Goal: Obtain resource: Download file/media

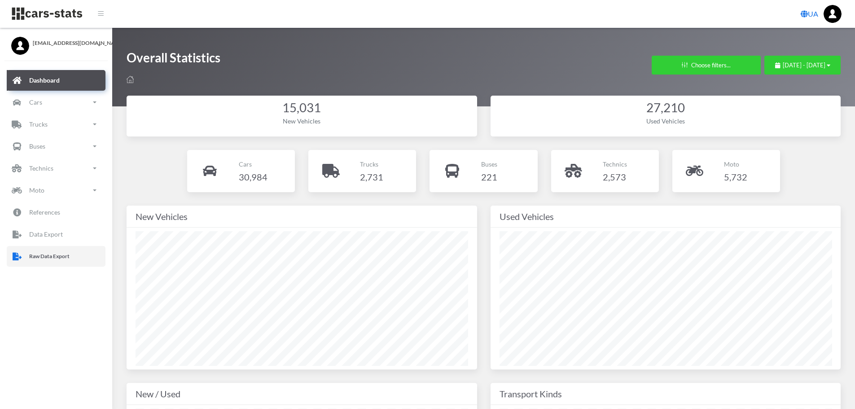
click at [39, 260] on p "Raw Data Export" at bounding box center [49, 256] width 40 height 10
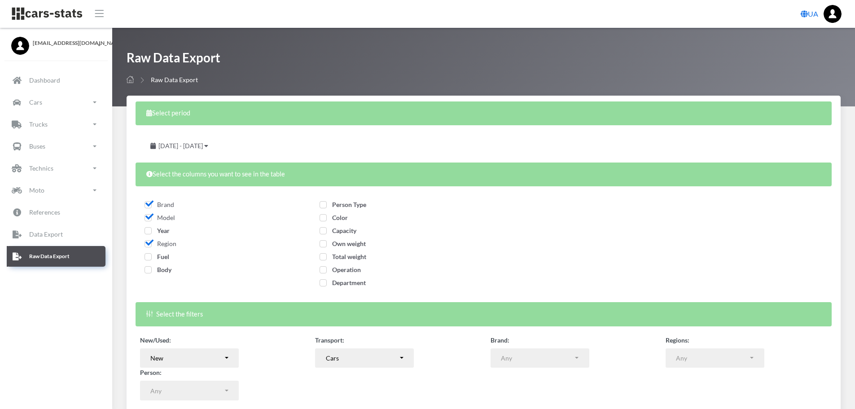
select select
click at [149, 232] on span "Year" at bounding box center [157, 231] width 25 height 8
checkbox input "true"
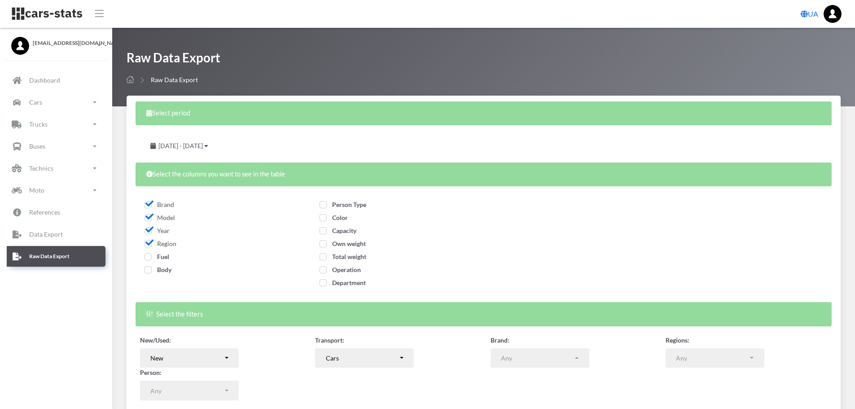
click at [147, 256] on span "Fuel" at bounding box center [157, 257] width 25 height 8
checkbox input "true"
click at [149, 268] on span "Body" at bounding box center [158, 270] width 27 height 8
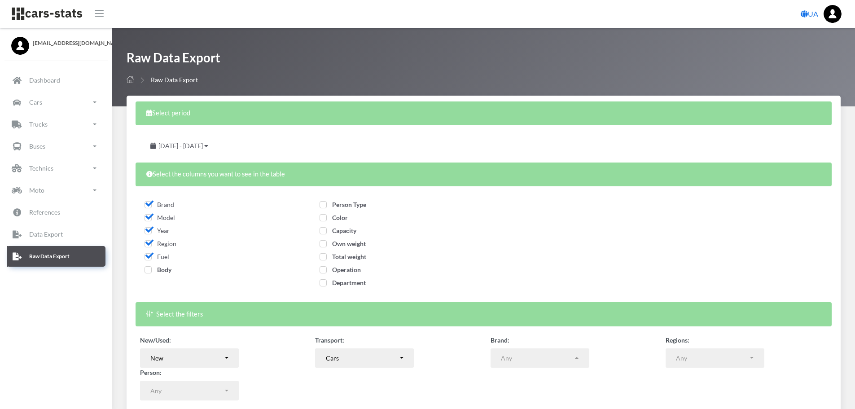
checkbox input "true"
click at [325, 204] on span "Person Type" at bounding box center [343, 205] width 47 height 8
checkbox input "true"
click at [325, 219] on span "Color" at bounding box center [334, 218] width 28 height 8
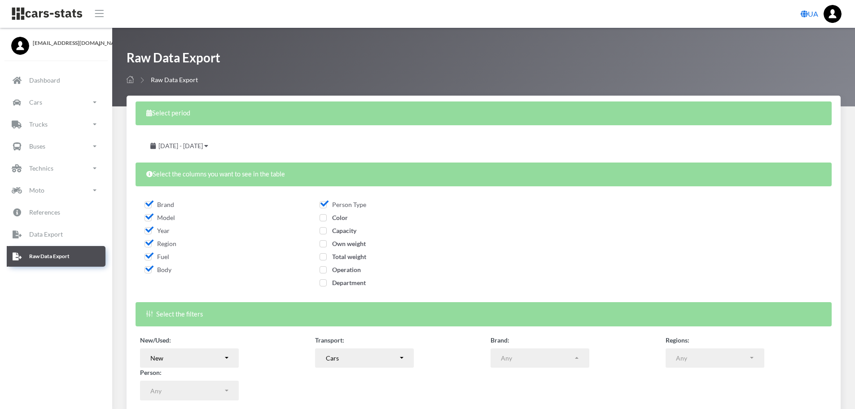
checkbox input "true"
click at [325, 231] on span "Capacity" at bounding box center [338, 231] width 37 height 8
checkbox input "true"
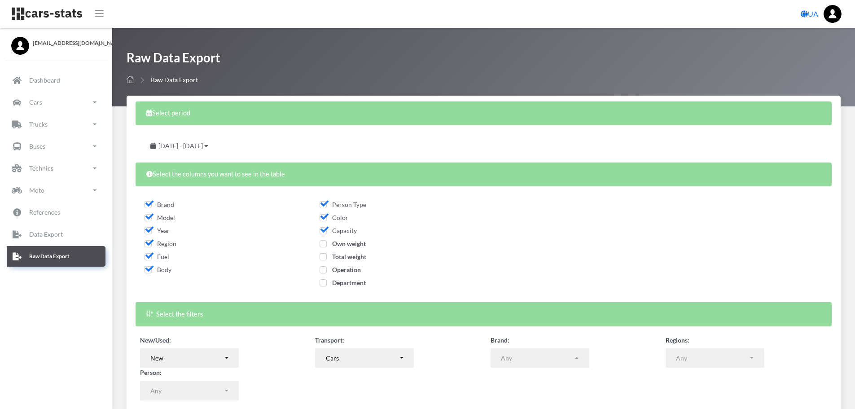
click at [325, 243] on span "Own weight" at bounding box center [343, 244] width 46 height 8
checkbox input "true"
drag, startPoint x: 325, startPoint y: 256, endPoint x: 325, endPoint y: 268, distance: 12.1
click at [325, 257] on span "Total weight" at bounding box center [343, 257] width 47 height 8
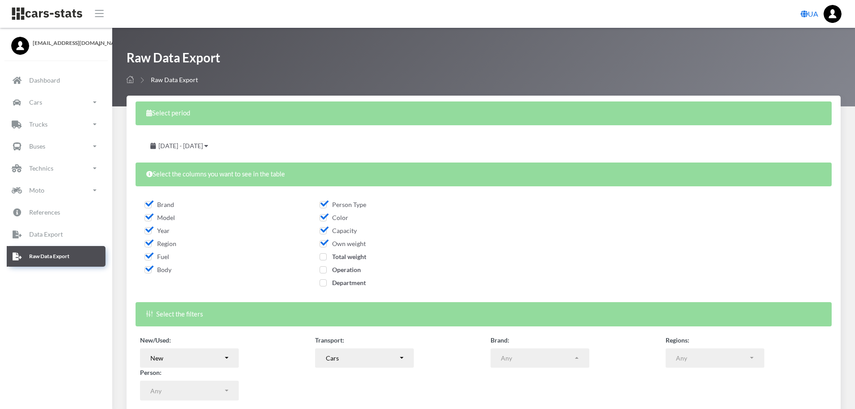
checkbox input "true"
click at [325, 270] on span "Operation" at bounding box center [340, 270] width 41 height 8
checkbox input "true"
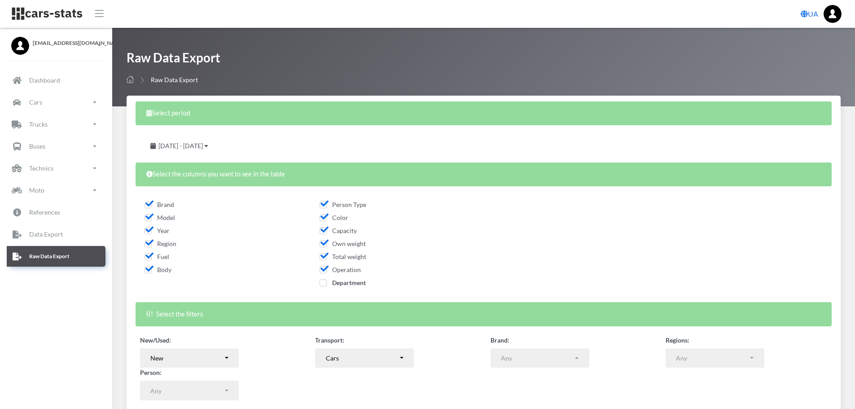
click at [324, 283] on span "Department" at bounding box center [343, 283] width 46 height 8
checkbox input "true"
click at [203, 147] on span "August 19, 2025 - September 18, 2025" at bounding box center [180, 146] width 44 height 8
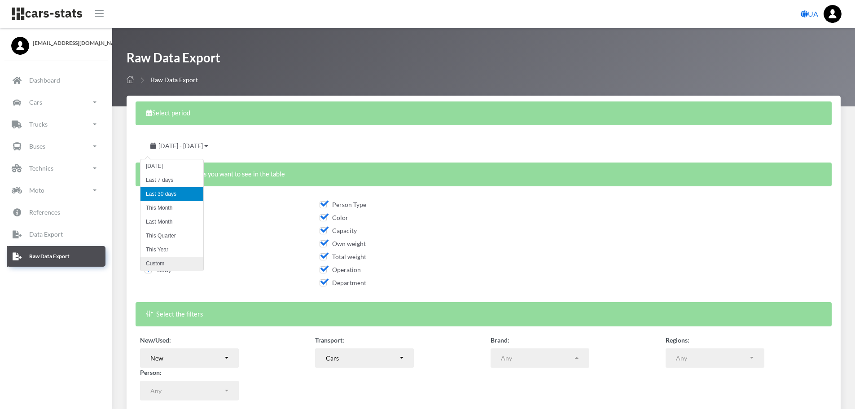
click at [177, 260] on li "Custom" at bounding box center [172, 264] width 63 height 14
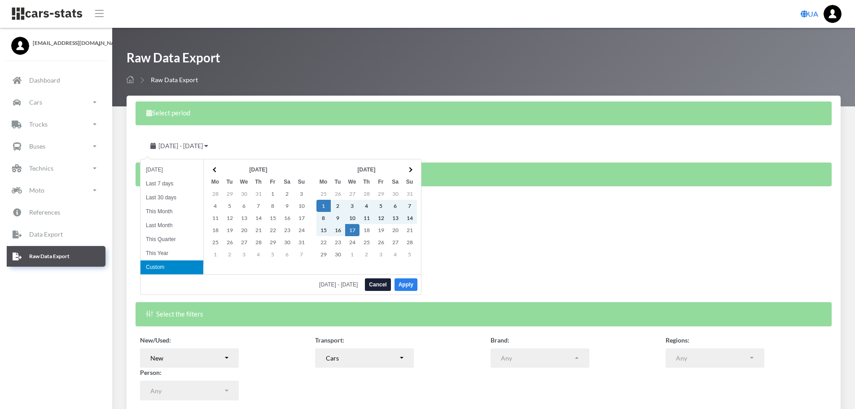
click at [412, 283] on button "Apply" at bounding box center [406, 284] width 23 height 13
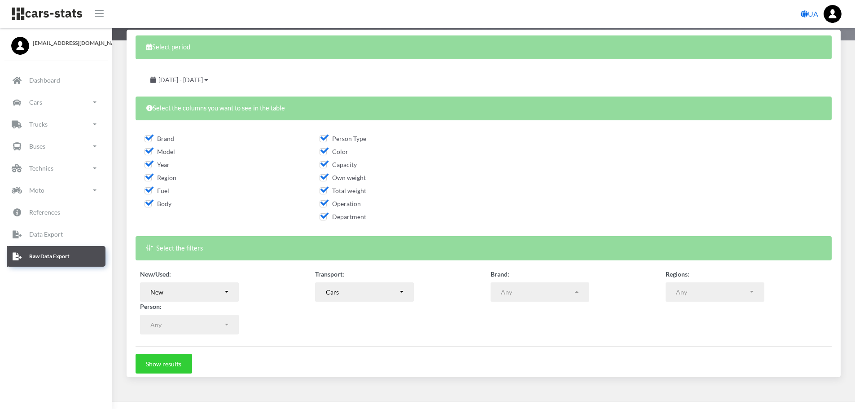
scroll to position [72, 0]
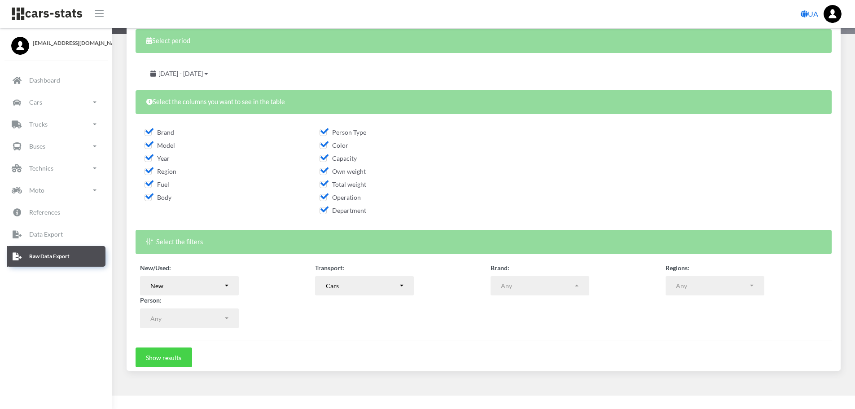
drag, startPoint x: 156, startPoint y: 355, endPoint x: 167, endPoint y: 352, distance: 10.8
click at [157, 356] on button "Show results" at bounding box center [164, 357] width 57 height 20
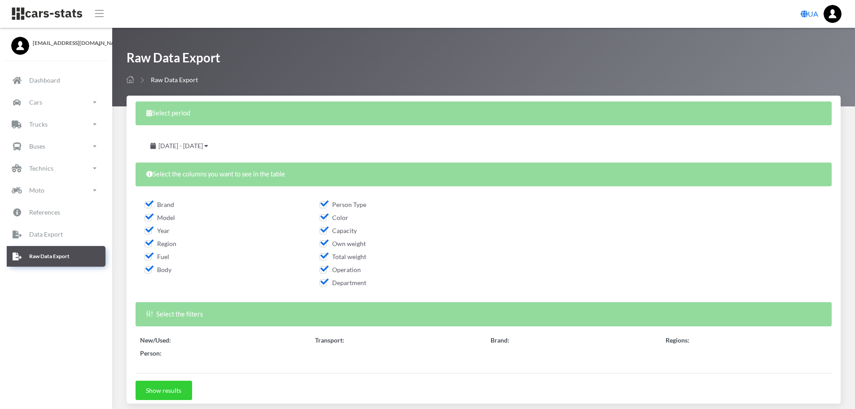
select select "50"
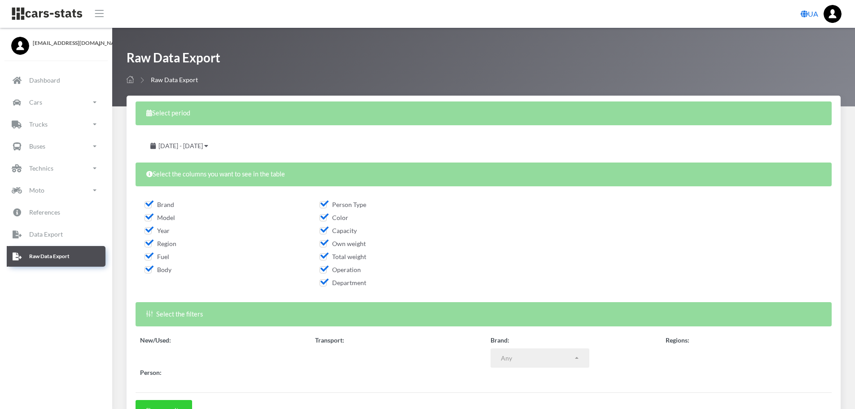
select select
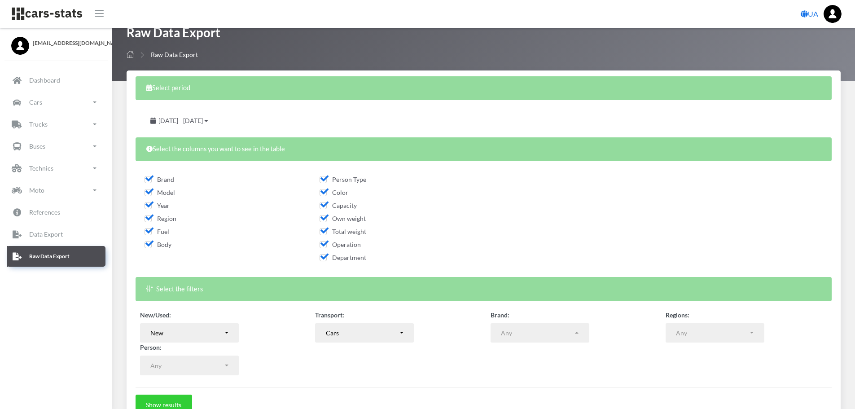
scroll to position [180, 0]
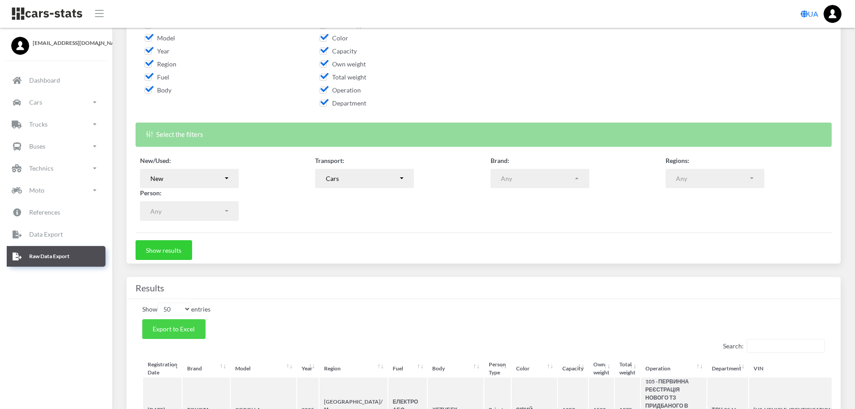
click at [191, 326] on span "Export to Excel" at bounding box center [174, 329] width 42 height 8
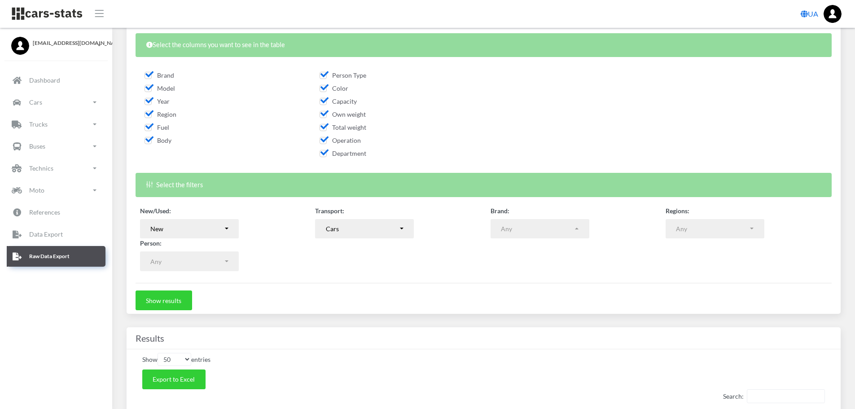
scroll to position [132, 0]
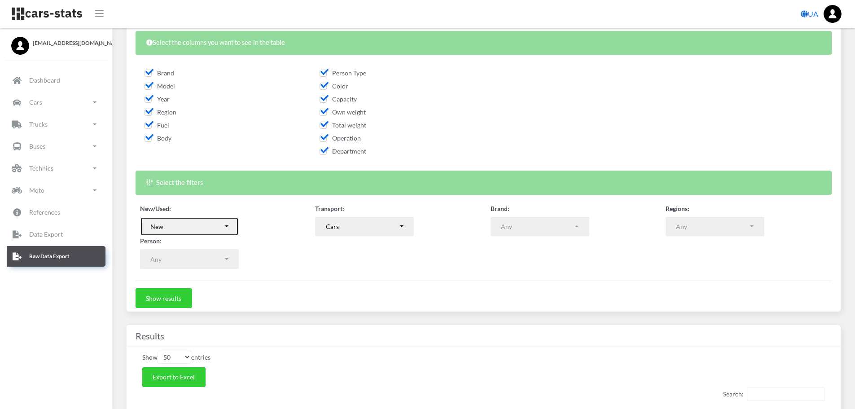
click at [226, 228] on button "New" at bounding box center [189, 227] width 99 height 20
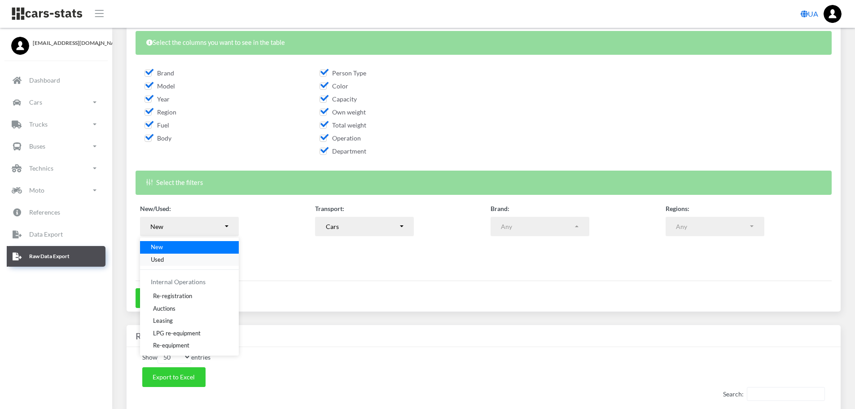
click at [176, 259] on link "Used" at bounding box center [189, 259] width 99 height 13
select select "used-import"
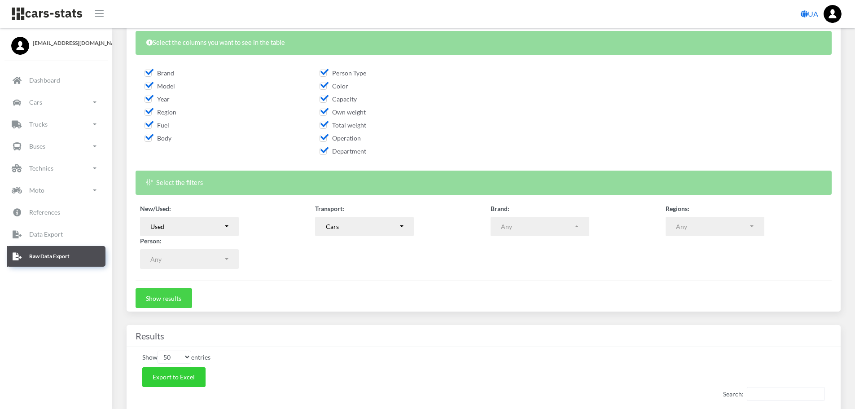
click at [170, 298] on button "Show results" at bounding box center [164, 298] width 57 height 20
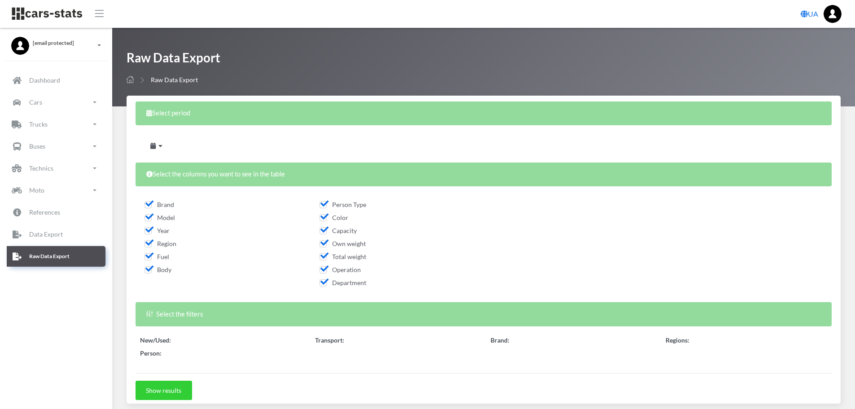
scroll to position [90, 0]
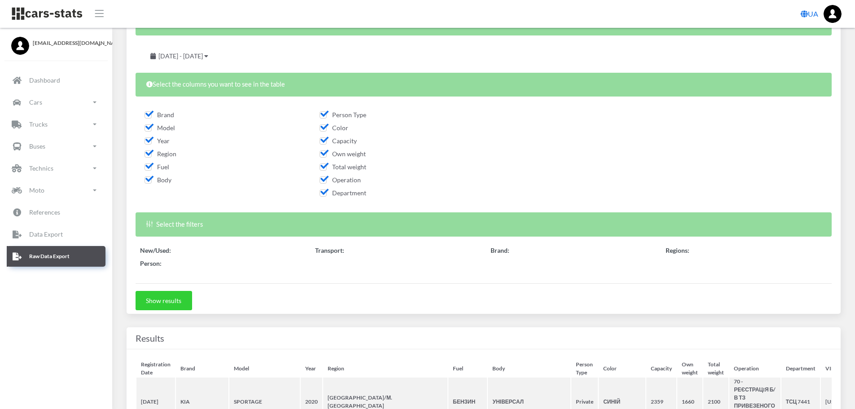
select select "50"
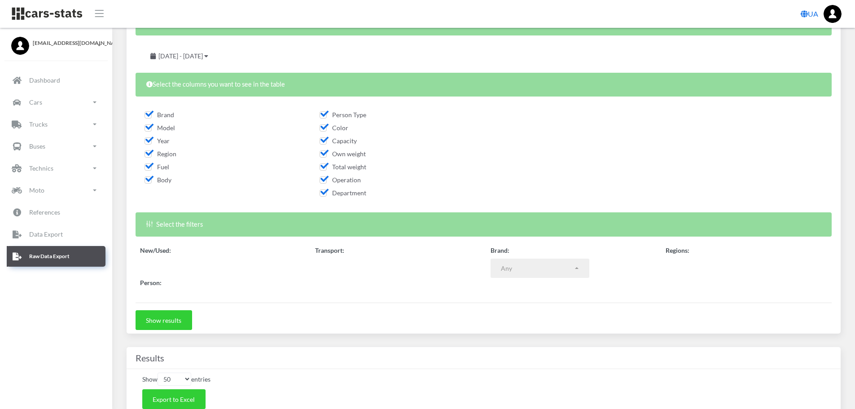
select select
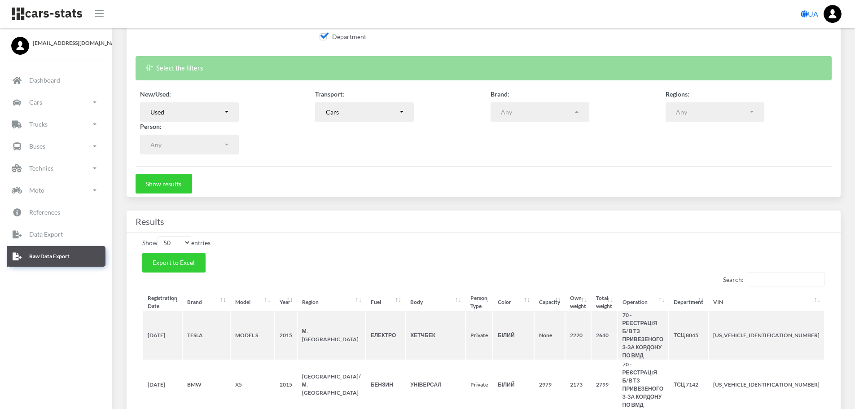
scroll to position [269, 0]
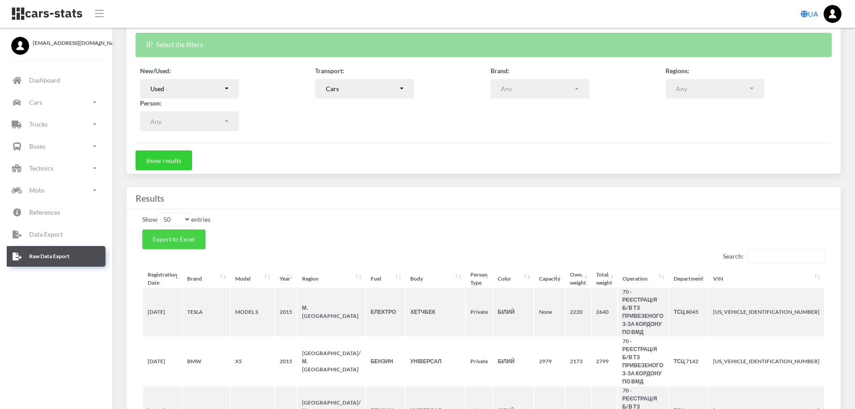
click at [177, 239] on span "Export to Excel" at bounding box center [174, 239] width 42 height 8
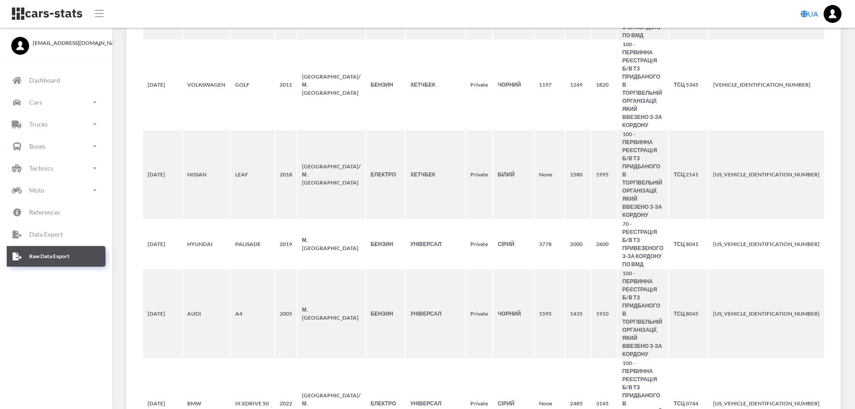
scroll to position [3035, 0]
